Goal: Check status

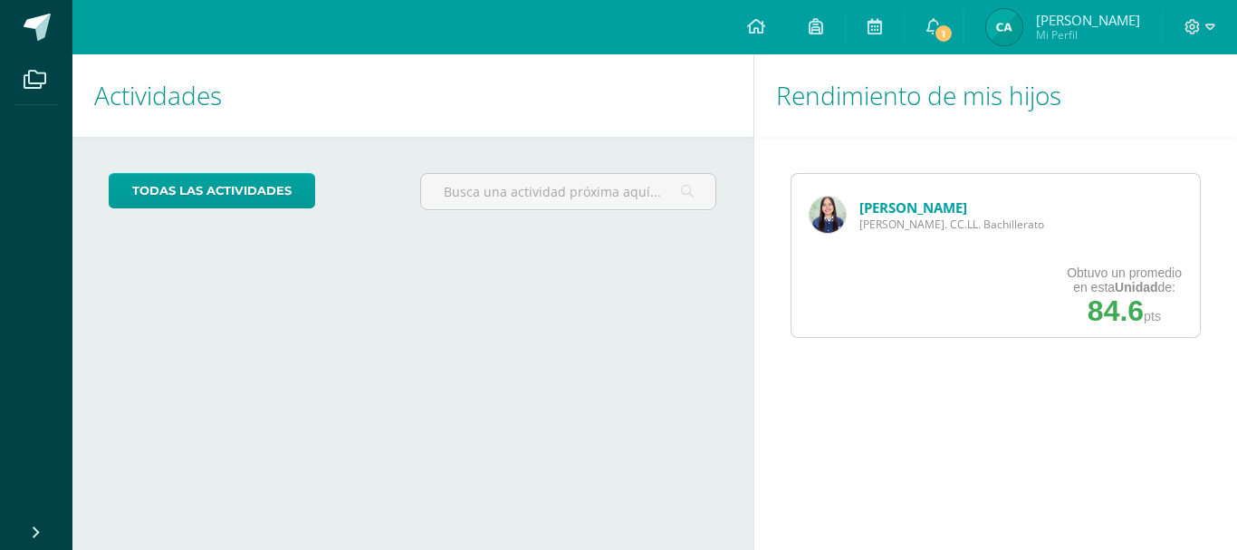
click at [939, 215] on link "[PERSON_NAME]" at bounding box center [914, 207] width 108 height 18
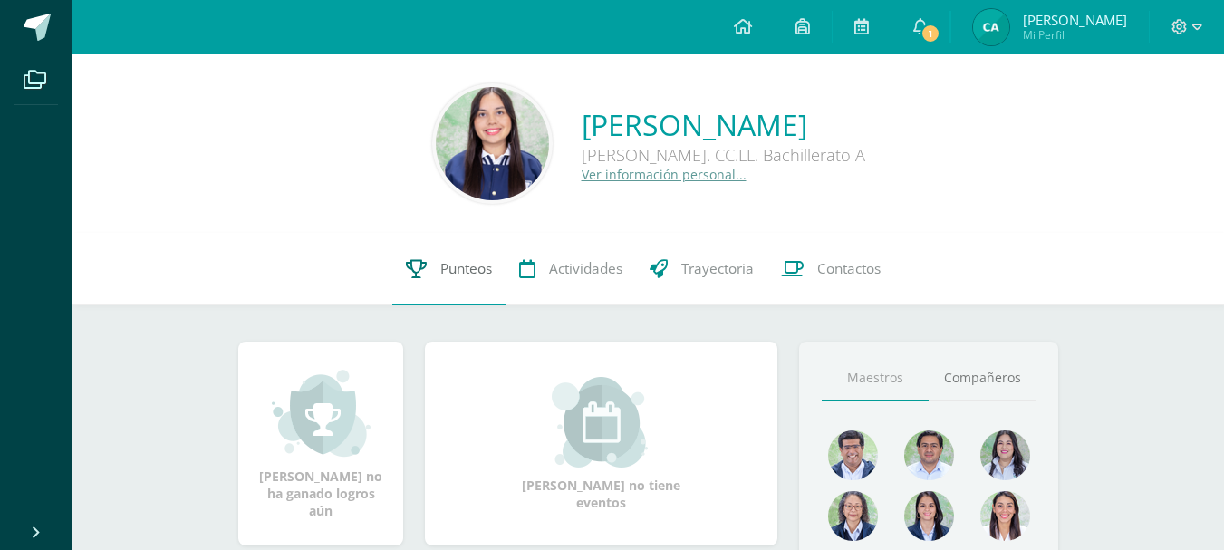
click at [463, 273] on span "Punteos" at bounding box center [466, 268] width 52 height 19
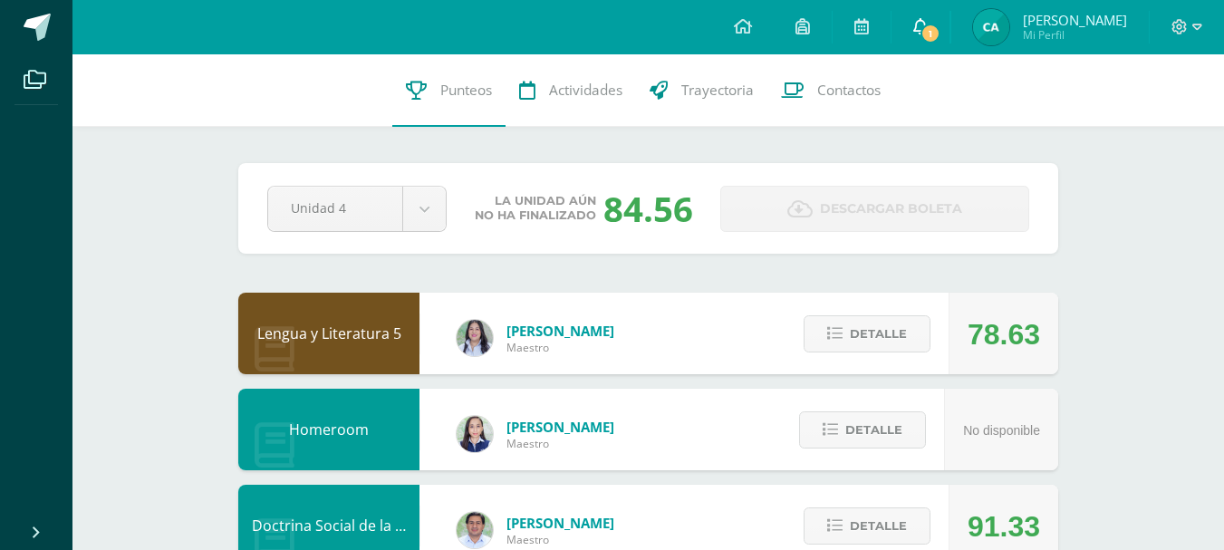
click at [930, 30] on span "1" at bounding box center [930, 34] width 20 height 20
